Goal: Entertainment & Leisure: Consume media (video, audio)

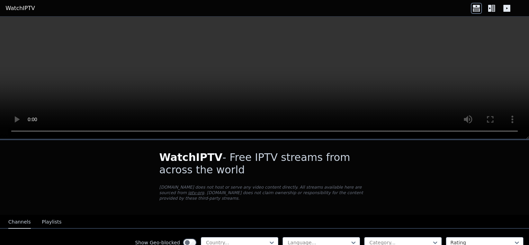
scroll to position [57, 0]
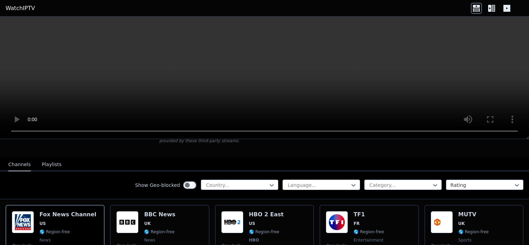
click at [309, 182] on div at bounding box center [318, 185] width 63 height 7
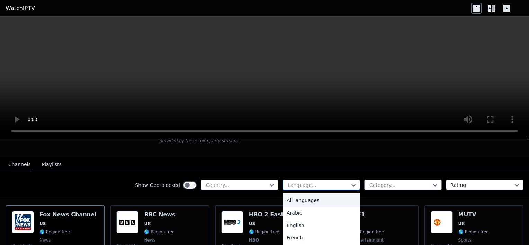
click at [309, 182] on div at bounding box center [318, 185] width 63 height 7
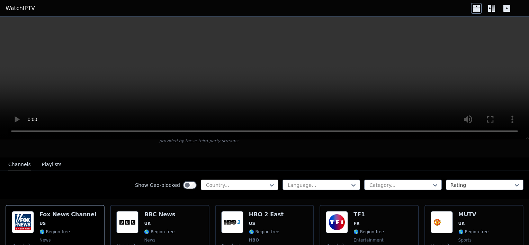
click at [256, 182] on div at bounding box center [236, 185] width 63 height 7
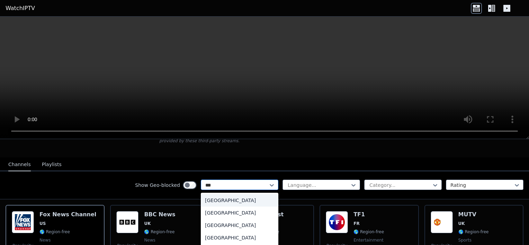
type input "****"
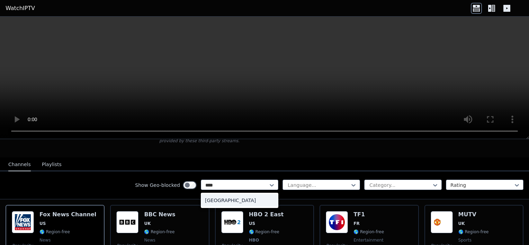
click at [249, 196] on div "[GEOGRAPHIC_DATA]" at bounding box center [240, 200] width 78 height 12
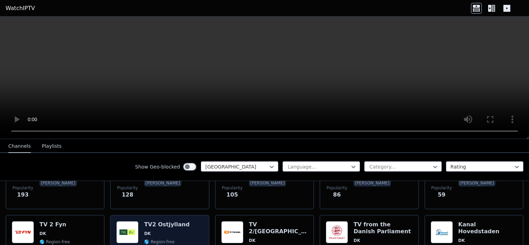
scroll to position [57, 0]
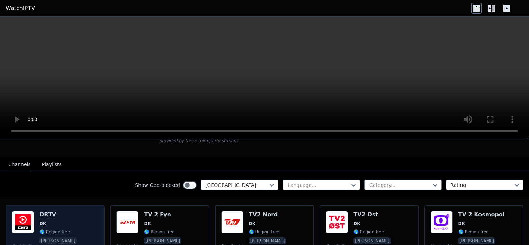
click at [29, 212] on img at bounding box center [23, 222] width 22 height 22
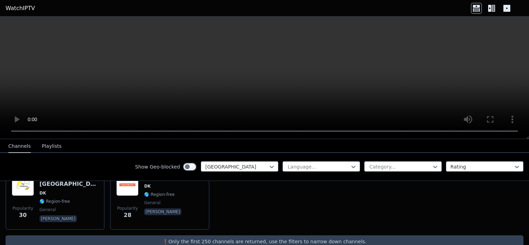
scroll to position [0, 0]
